Goal: Entertainment & Leisure: Browse casually

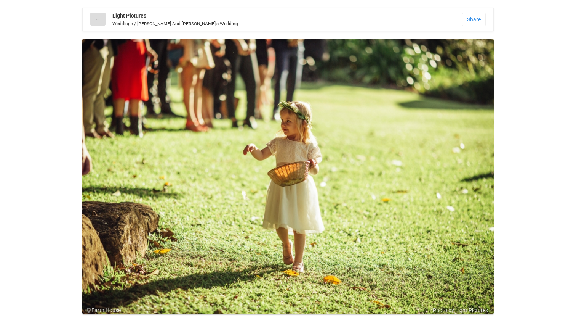
click at [96, 17] on link "←" at bounding box center [97, 19] width 15 height 13
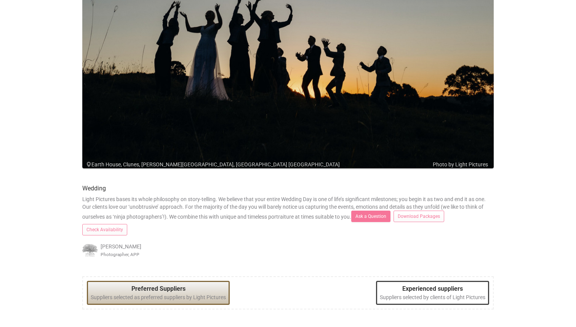
scroll to position [114, 0]
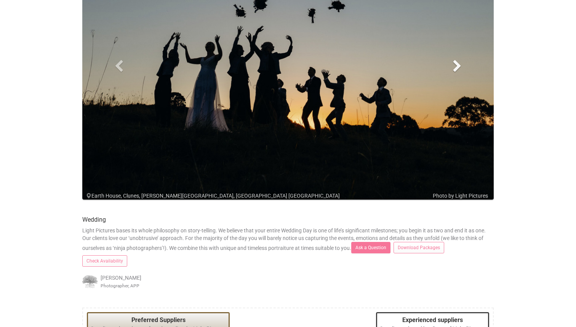
click at [459, 66] on span at bounding box center [457, 65] width 11 height 11
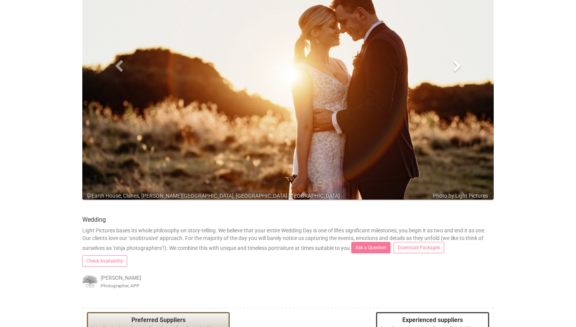
click at [459, 66] on span at bounding box center [457, 65] width 11 height 11
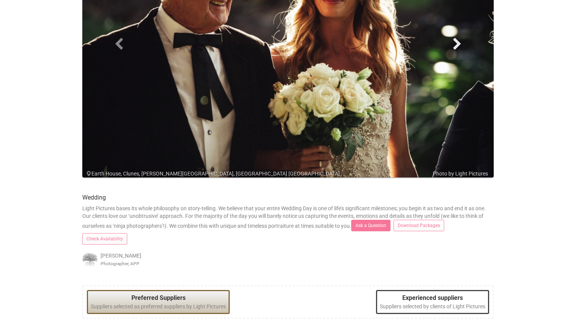
scroll to position [0, 0]
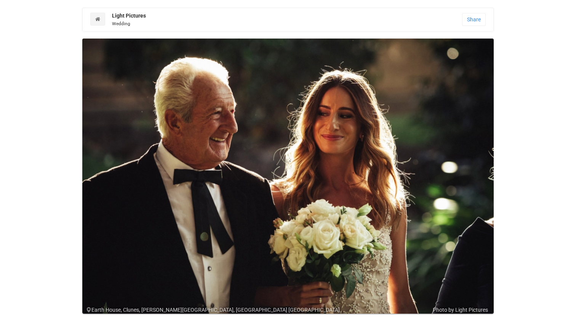
click at [130, 18] on strong "Light Pictures" at bounding box center [129, 16] width 34 height 6
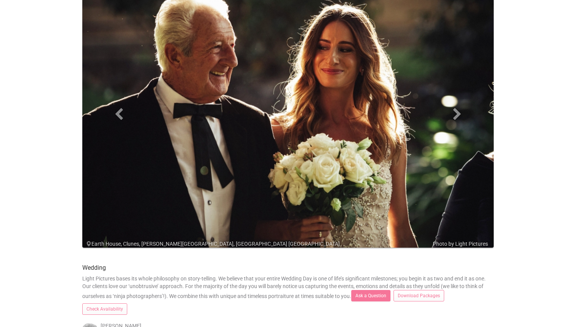
scroll to position [59, 0]
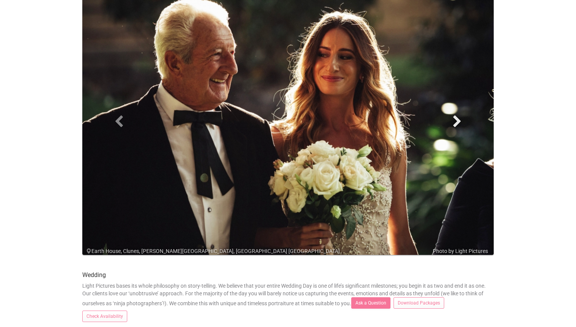
click at [458, 124] on span at bounding box center [457, 120] width 11 height 11
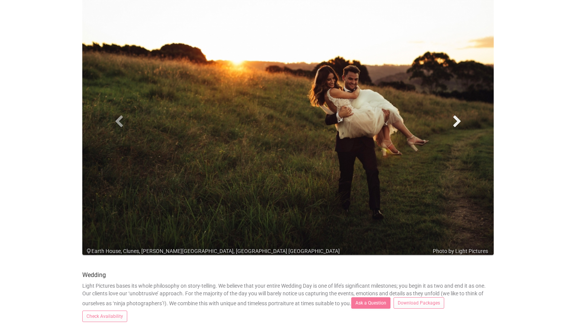
click at [460, 119] on span at bounding box center [457, 120] width 11 height 11
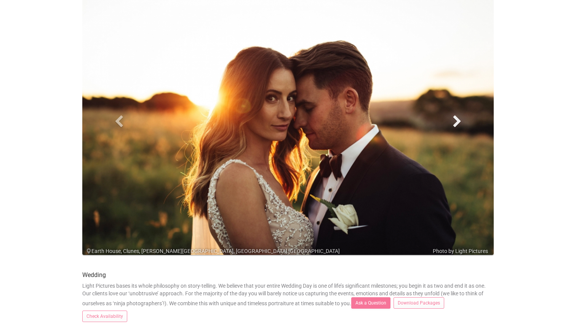
click at [457, 119] on span at bounding box center [457, 120] width 11 height 11
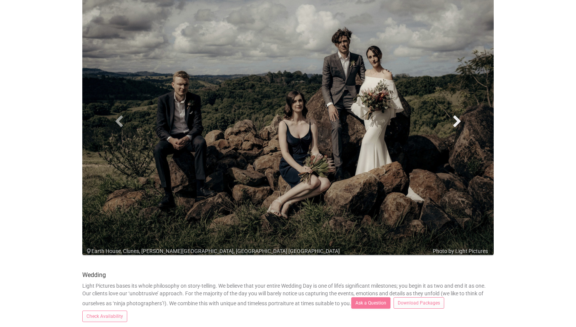
click at [458, 115] on link "Next" at bounding box center [458, 121] width 62 height 282
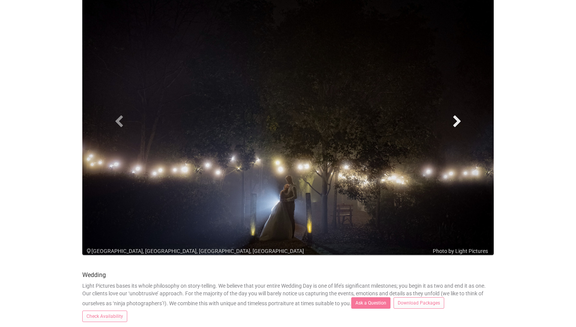
click at [458, 115] on span at bounding box center [457, 120] width 11 height 11
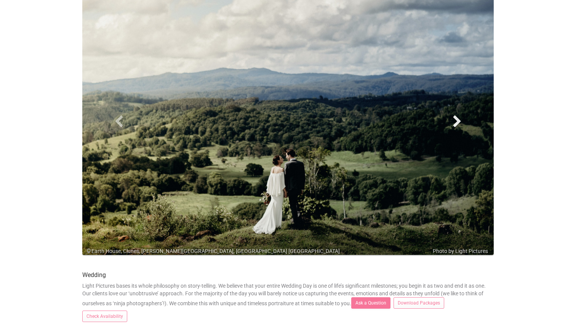
click at [458, 115] on span at bounding box center [457, 120] width 11 height 11
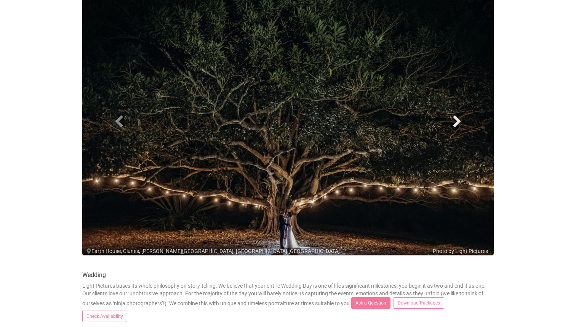
click at [458, 115] on span at bounding box center [457, 120] width 11 height 11
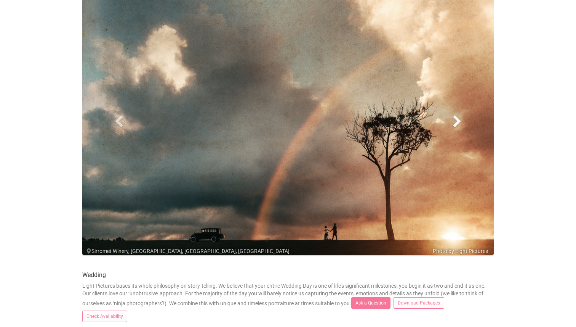
click at [458, 115] on span at bounding box center [457, 120] width 11 height 11
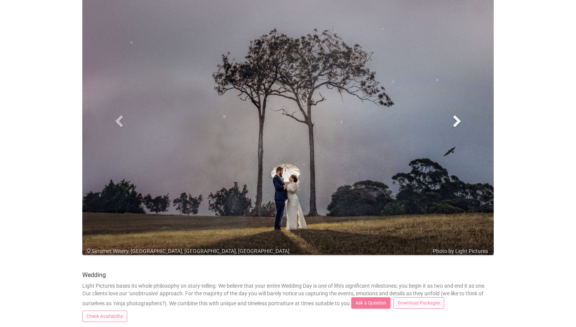
click at [458, 115] on span at bounding box center [457, 120] width 11 height 11
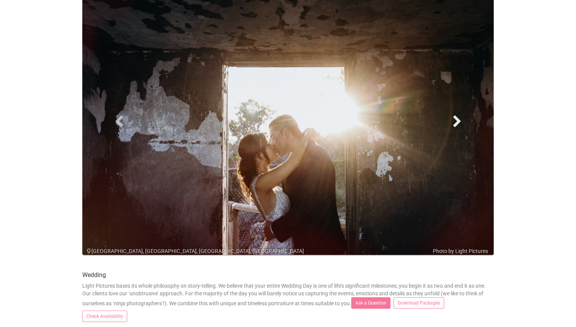
click at [458, 115] on span at bounding box center [457, 120] width 11 height 11
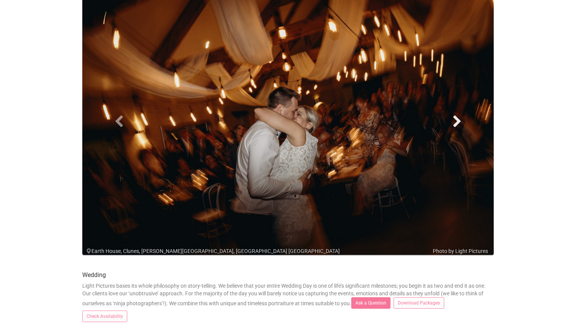
click at [458, 115] on span at bounding box center [457, 120] width 11 height 11
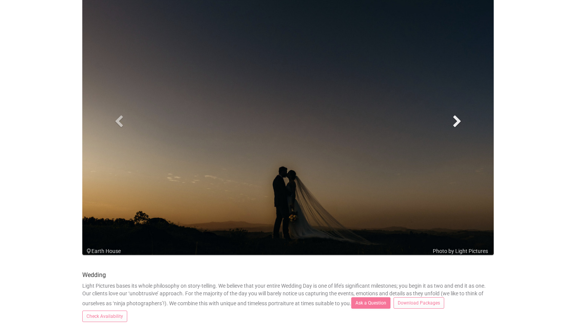
click at [458, 115] on span at bounding box center [457, 120] width 11 height 11
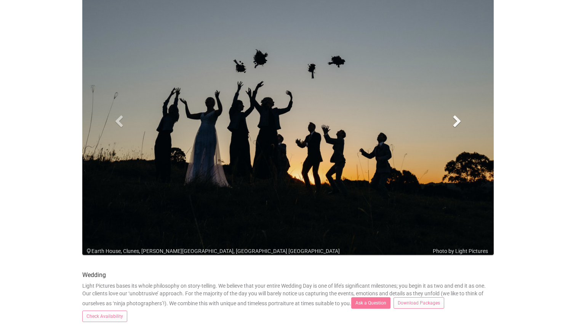
click at [458, 115] on span at bounding box center [457, 120] width 11 height 11
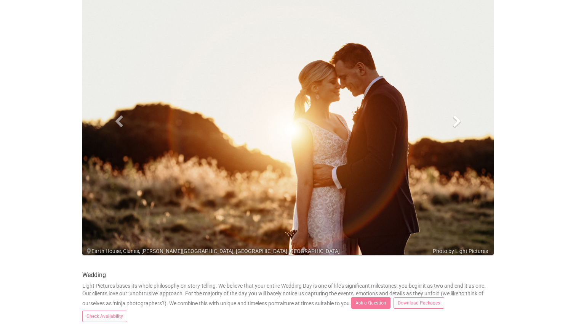
click at [458, 115] on span at bounding box center [457, 120] width 11 height 11
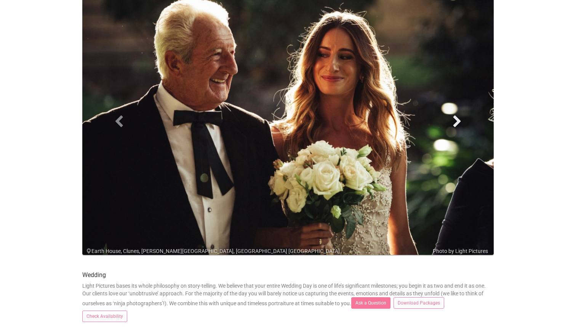
click at [458, 115] on span at bounding box center [457, 120] width 11 height 11
